Goal: Find specific page/section: Find specific page/section

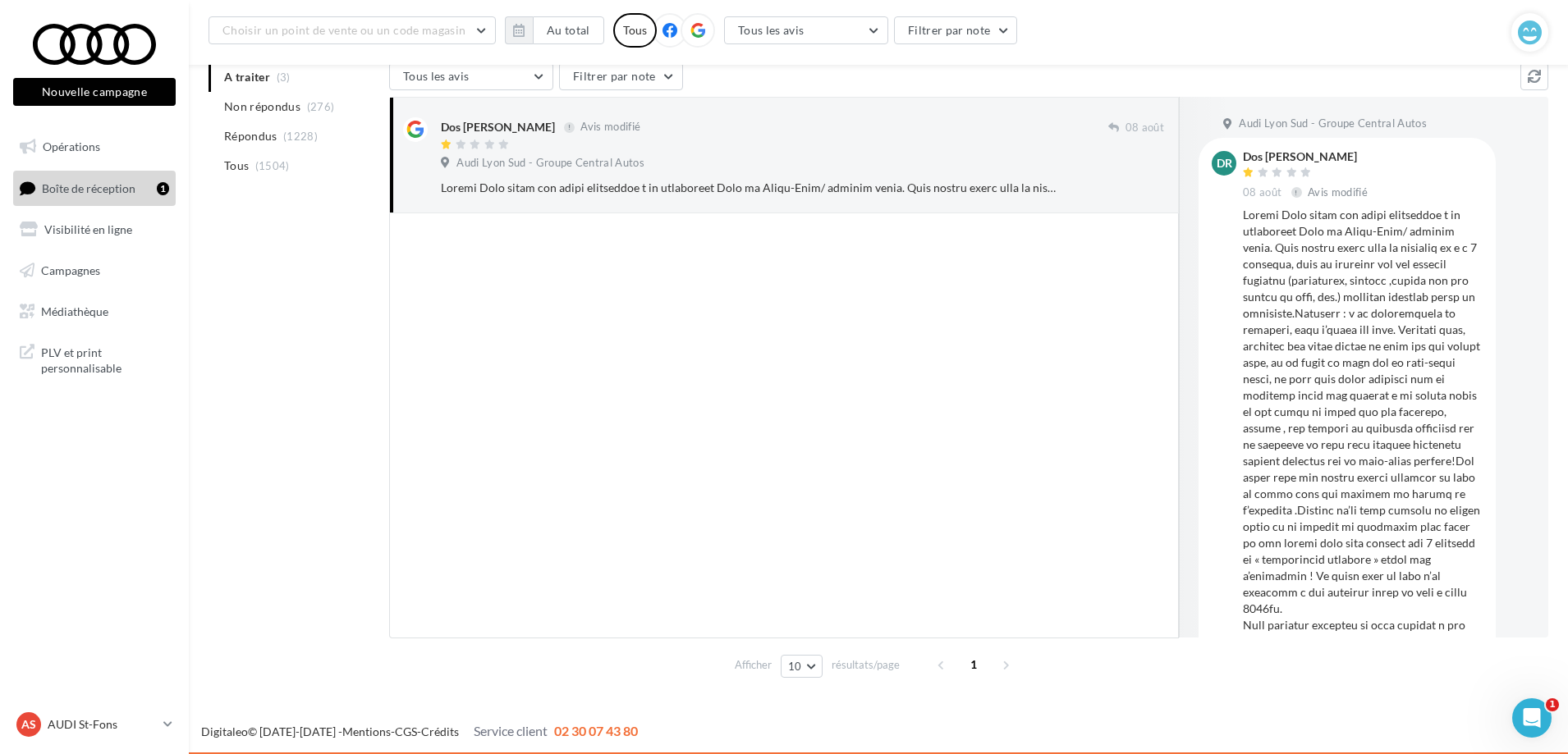
scroll to position [1632, 0]
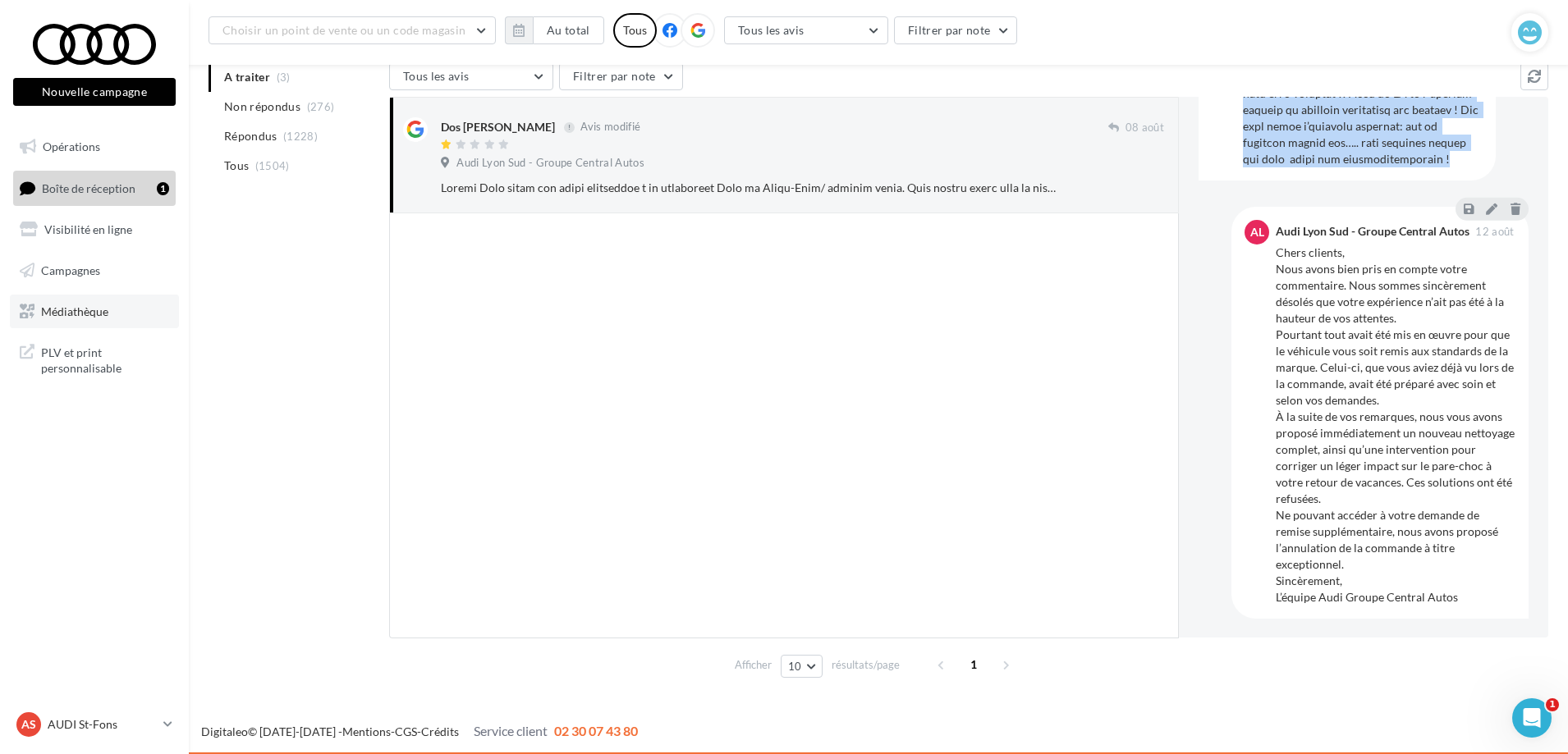
click at [81, 308] on span "Médiathèque" at bounding box center [75, 310] width 68 height 14
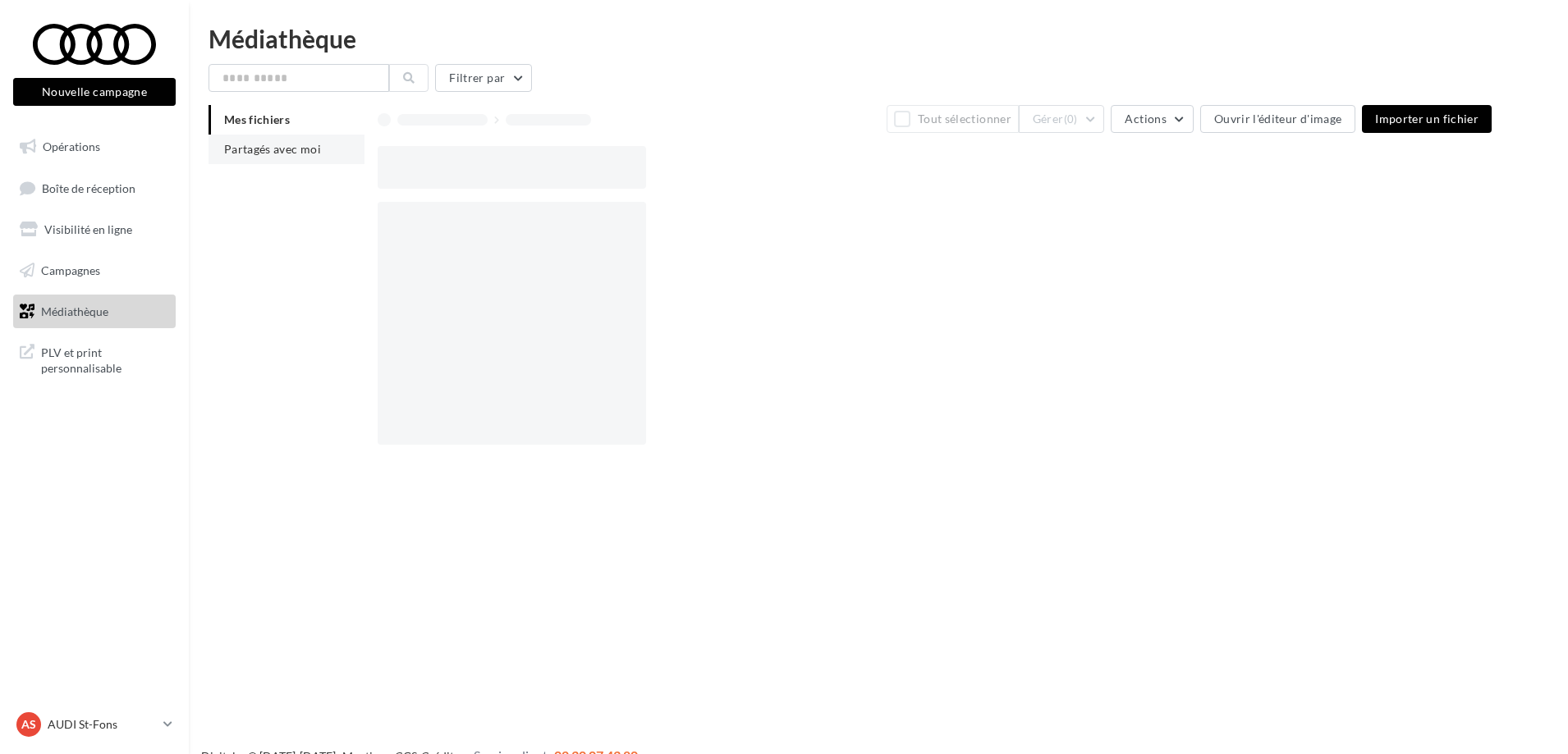
click at [316, 154] on span "Partagés avec moi" at bounding box center [273, 149] width 96 height 14
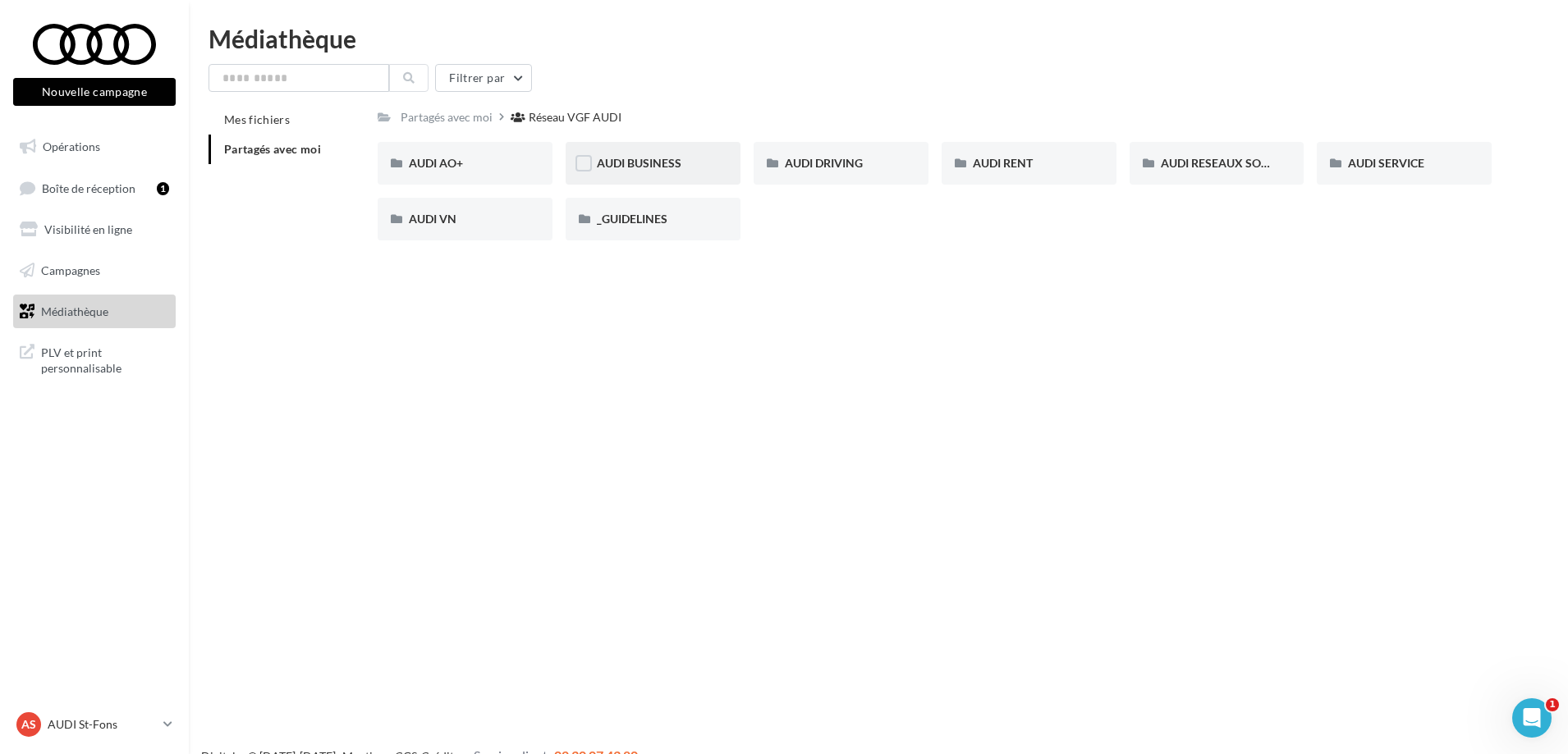
click at [694, 167] on div "AUDI BUSINESS" at bounding box center [653, 163] width 112 height 17
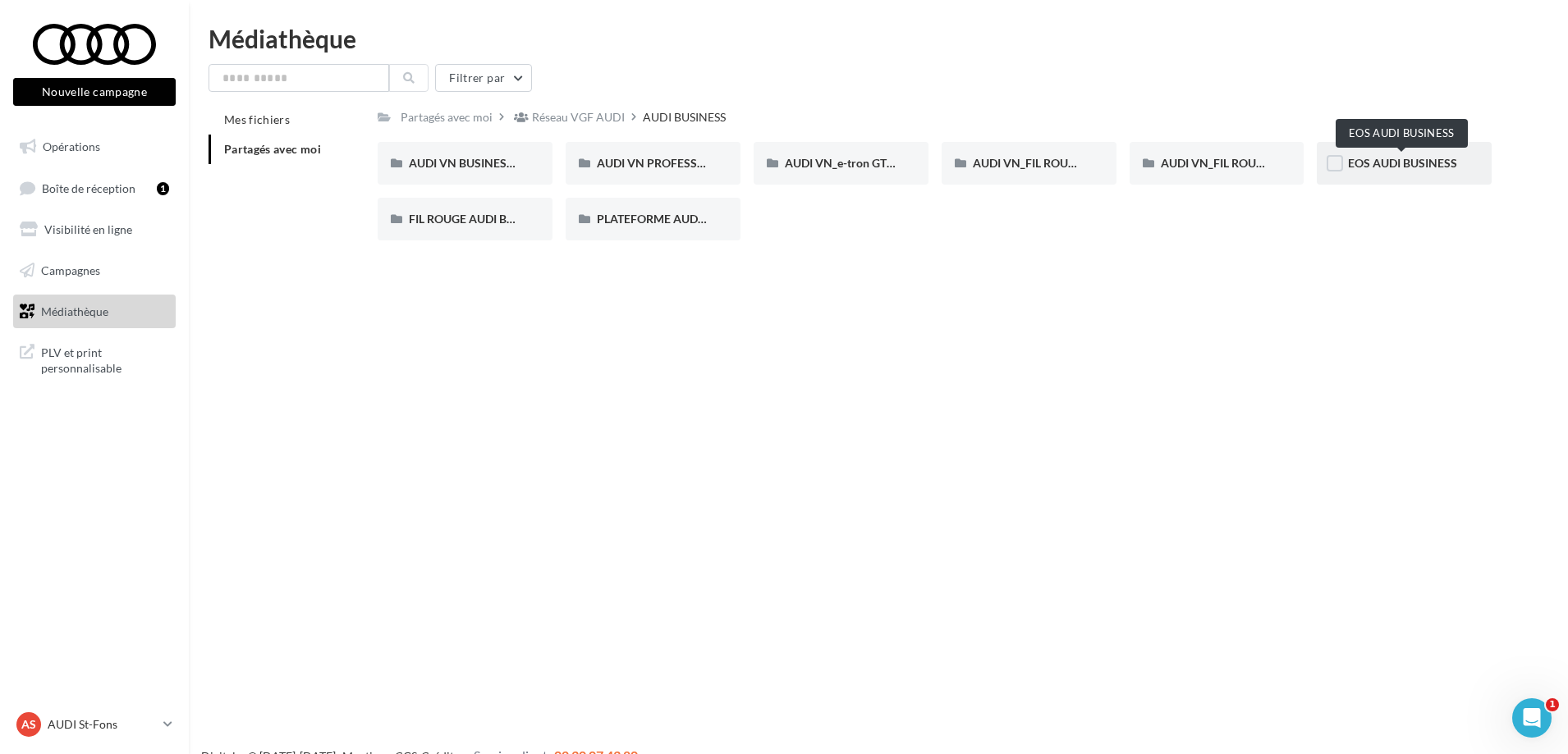
click at [1421, 167] on span "EOS AUDI BUSINESS" at bounding box center [1402, 163] width 110 height 14
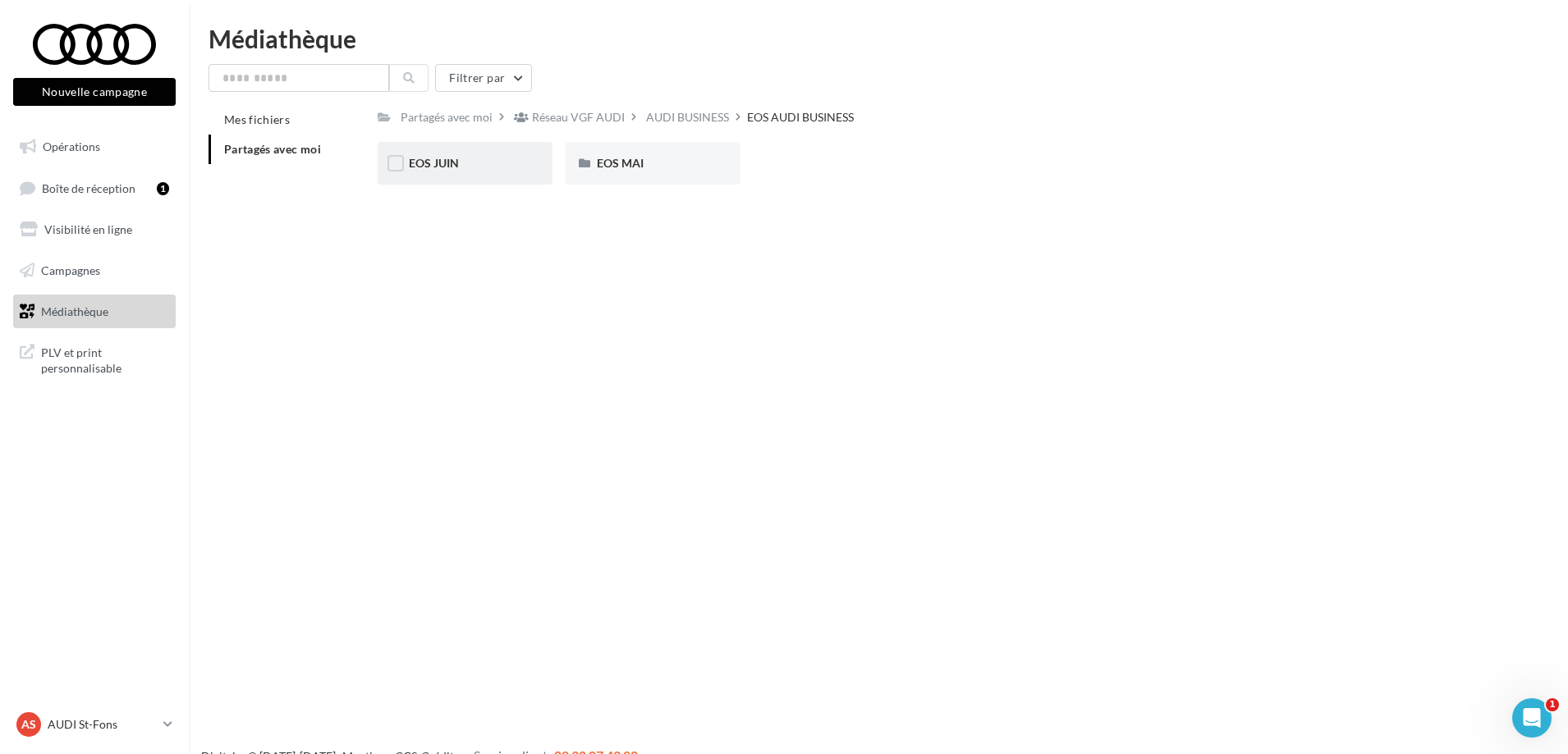
click at [509, 152] on div "EOS JUIN" at bounding box center [465, 163] width 175 height 43
click at [517, 160] on div "Nouvelle Q3" at bounding box center [465, 163] width 112 height 17
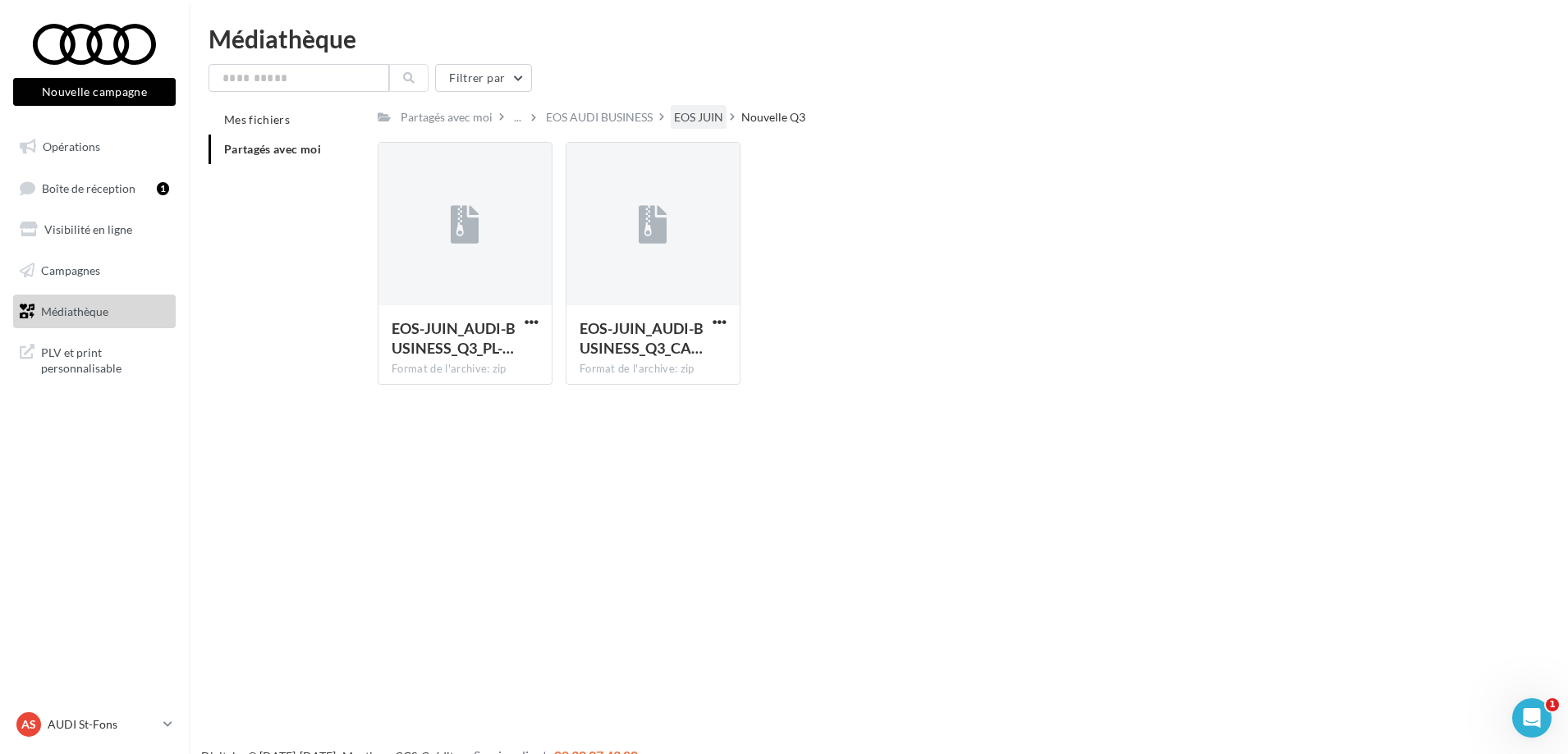
click at [695, 118] on div "EOS JUIN" at bounding box center [699, 117] width 49 height 17
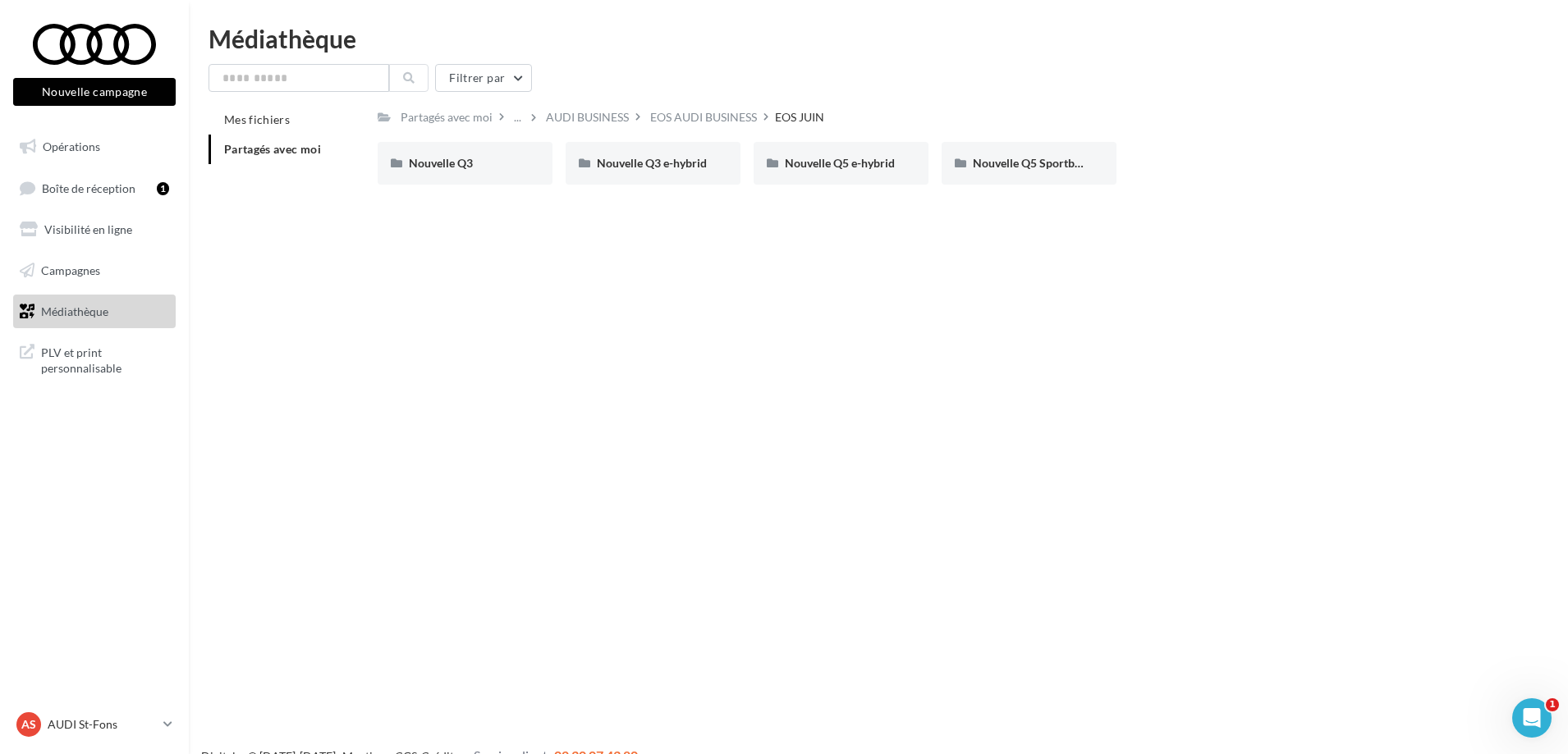
click at [508, 117] on div "Partagés avec moi" at bounding box center [453, 117] width 113 height 24
click at [518, 112] on div "..." at bounding box center [517, 117] width 14 height 23
click at [562, 157] on button "Réseau VGF AUDI" at bounding box center [633, 157] width 245 height 43
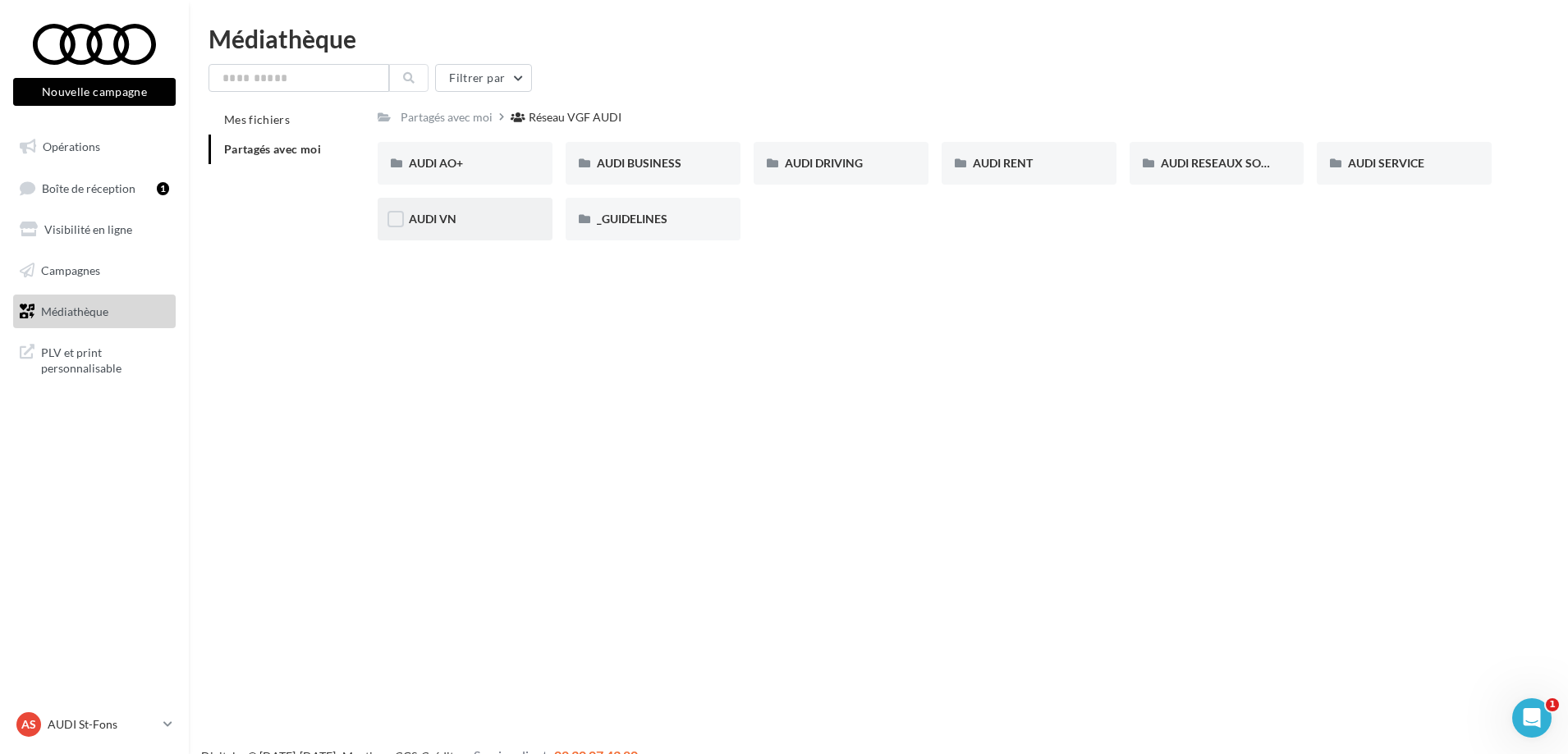
click at [486, 203] on div "AUDI VN" at bounding box center [465, 219] width 175 height 43
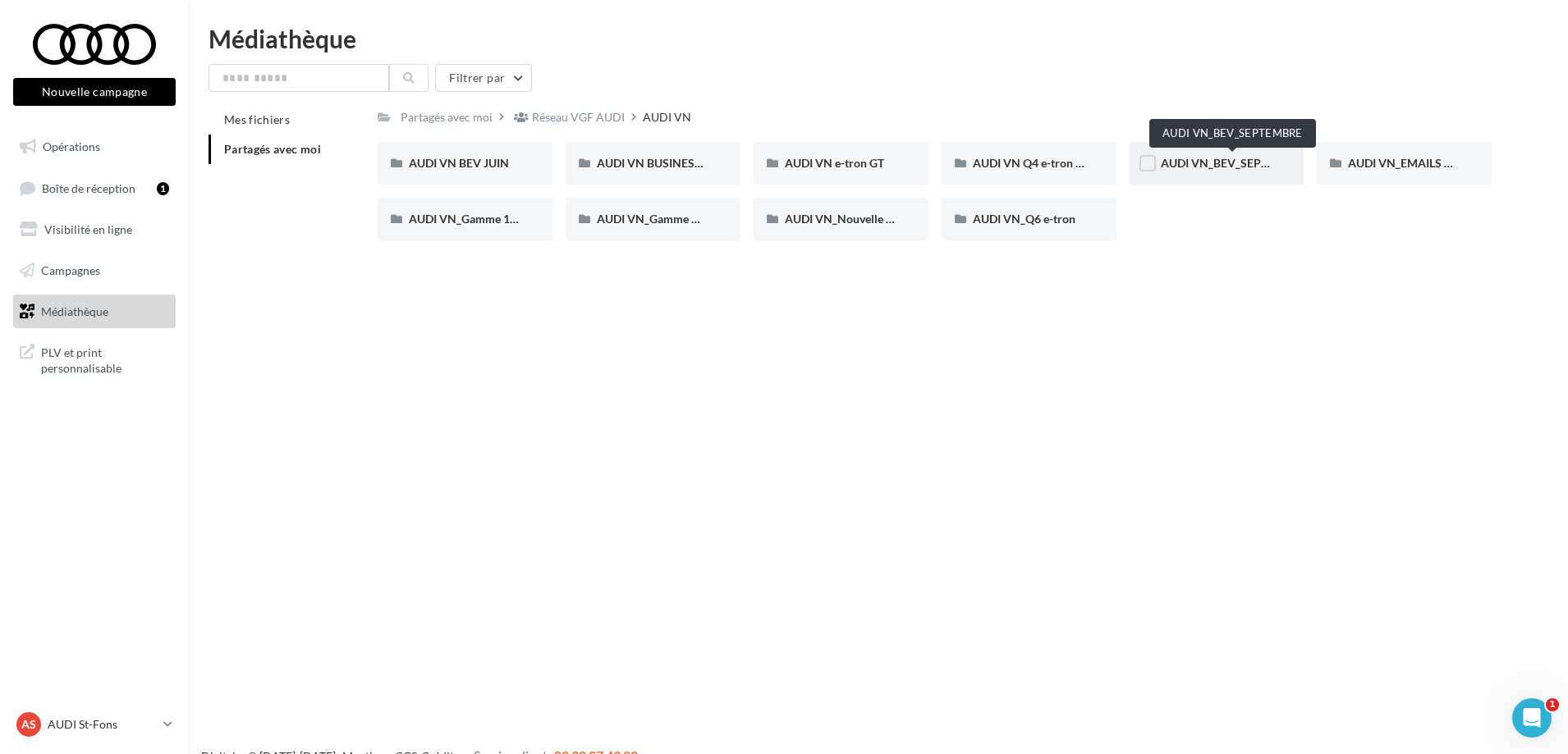
click at [1244, 162] on span "AUDI VN_BEV_SEPTEMBRE" at bounding box center [1234, 163] width 146 height 14
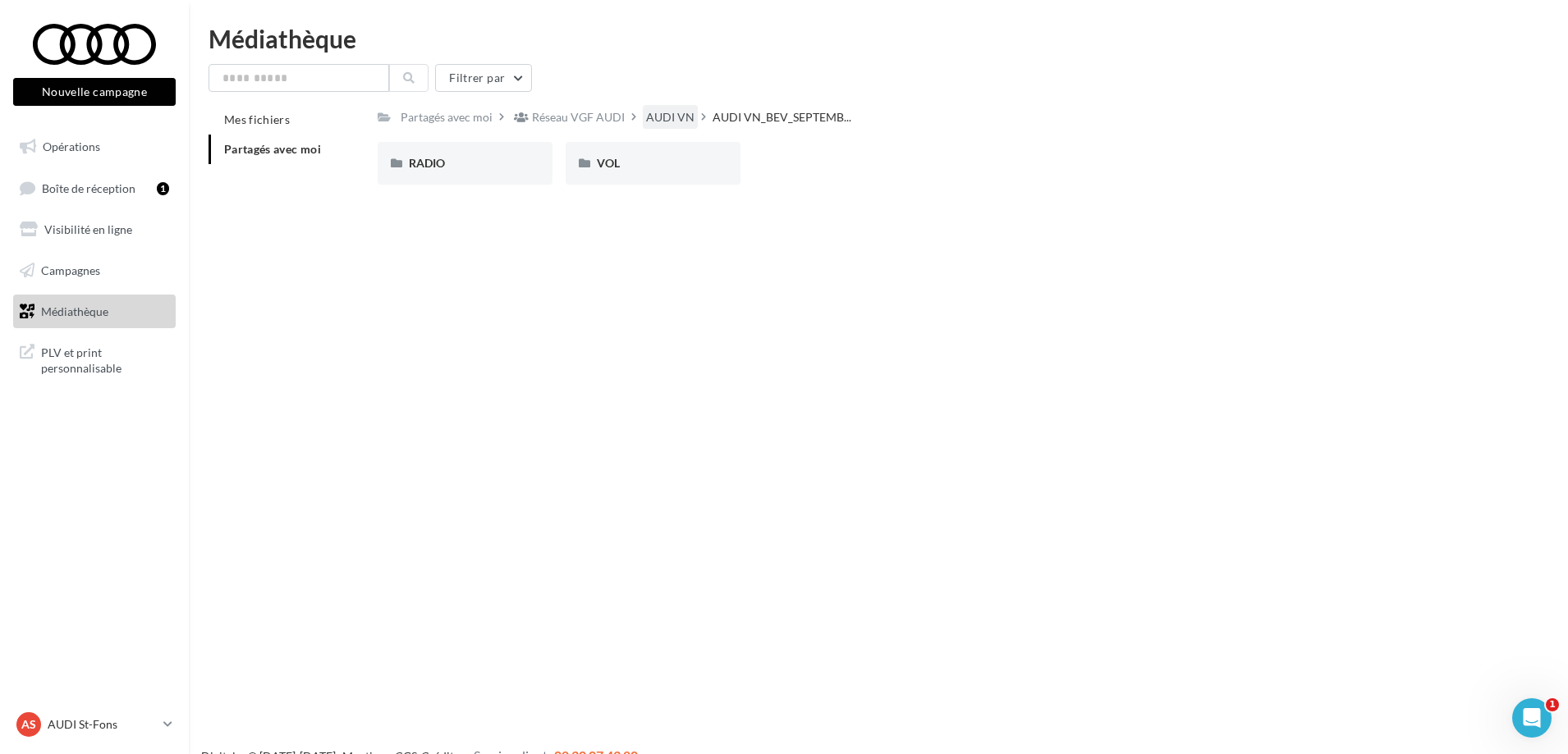
click at [667, 122] on div "AUDI VN" at bounding box center [670, 117] width 48 height 17
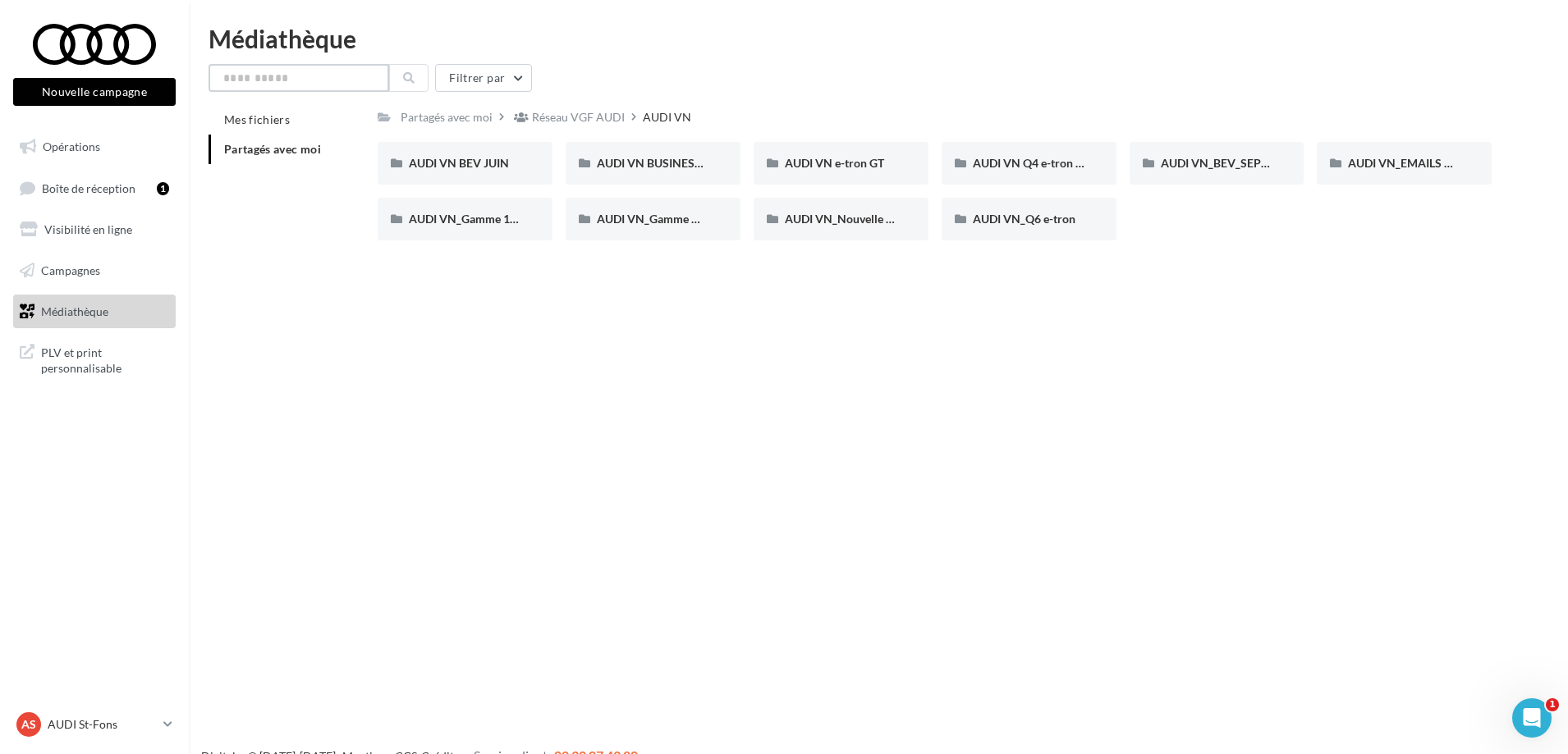
click at [354, 88] on input "text" at bounding box center [299, 78] width 181 height 28
type input "**"
click at [411, 81] on icon at bounding box center [409, 77] width 11 height 11
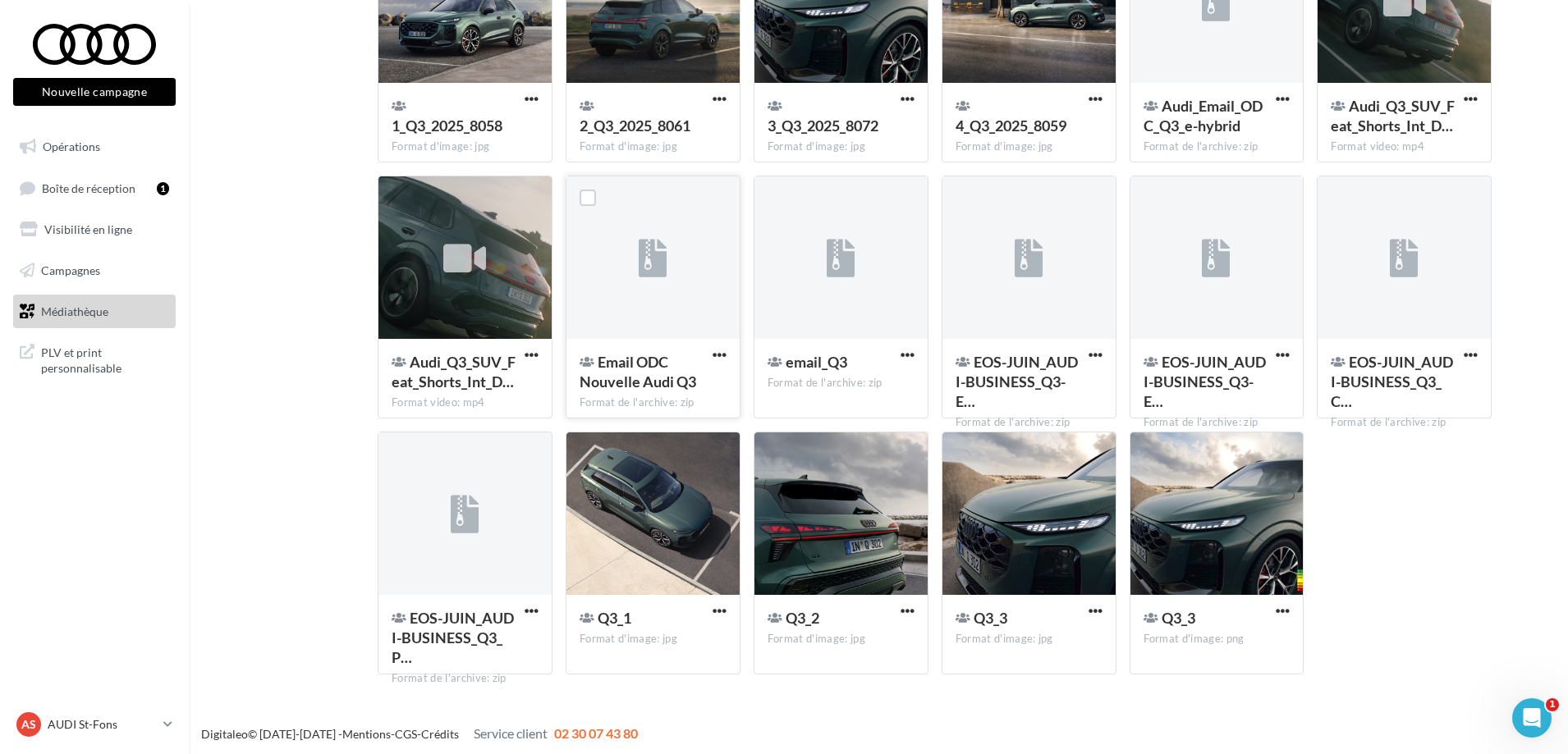
scroll to position [190, 0]
